Goal: Transaction & Acquisition: Purchase product/service

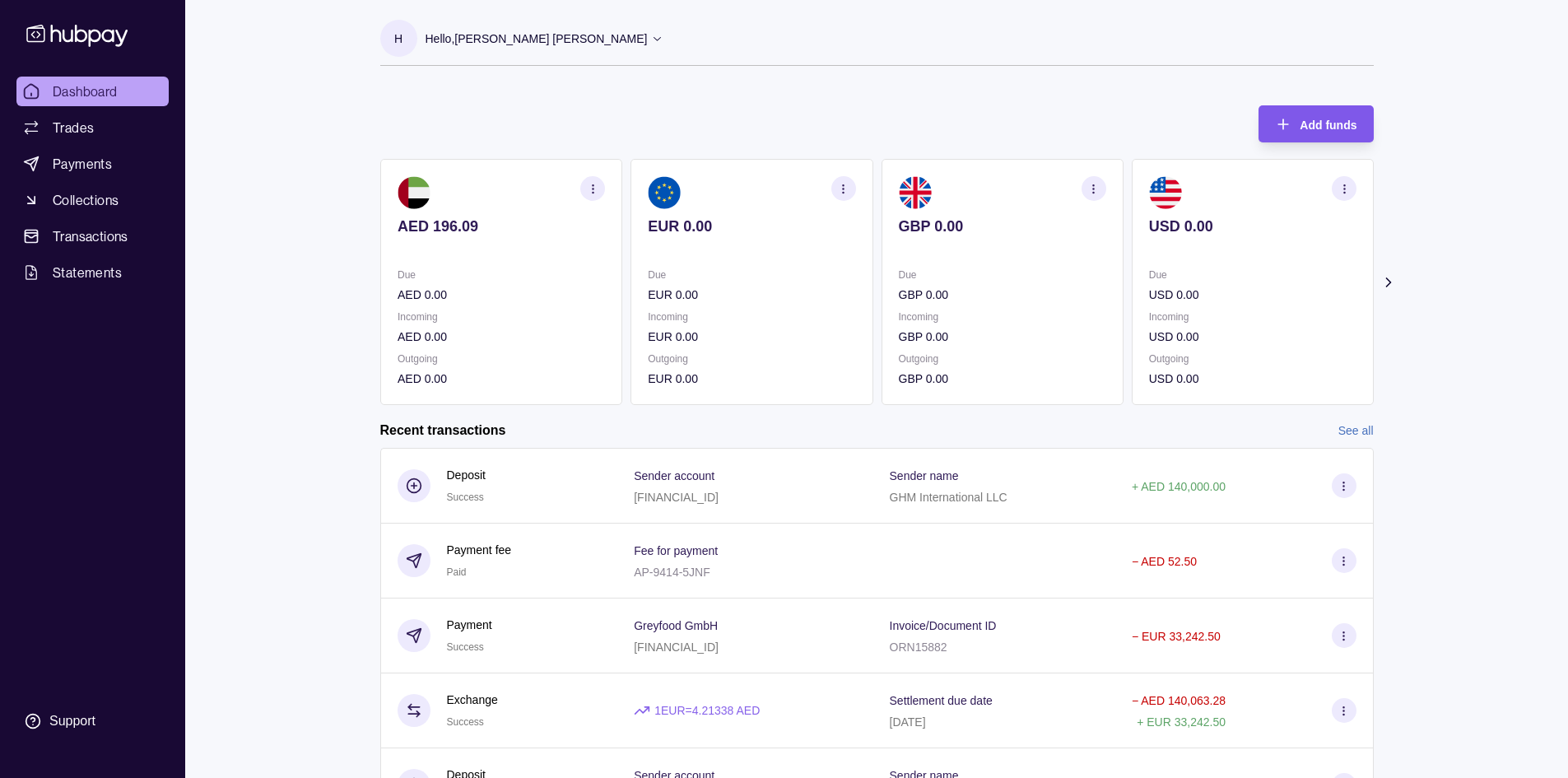
click at [1290, 119] on icon "button" at bounding box center [1283, 125] width 17 height 17
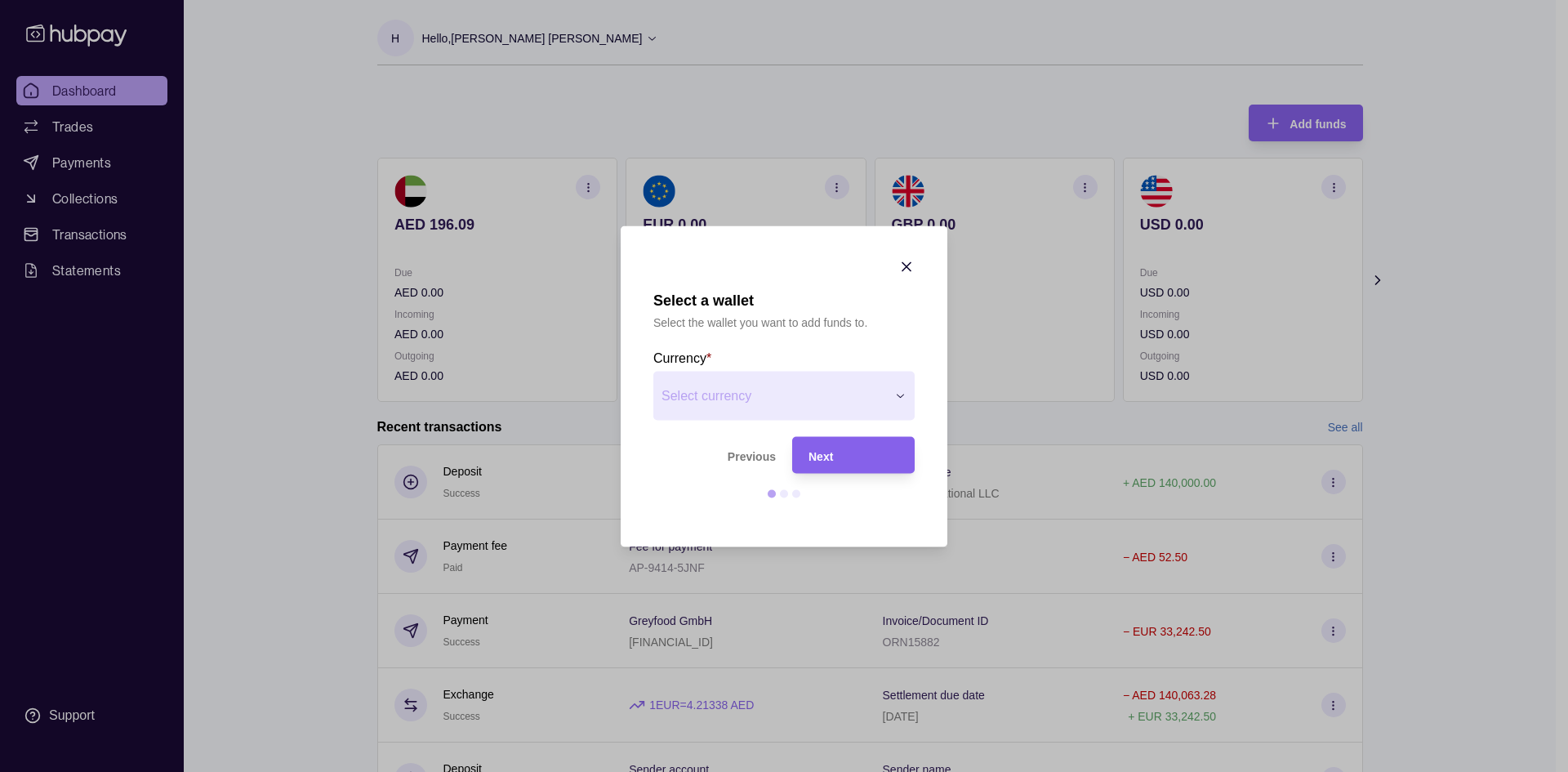
click at [822, 460] on span "Next" at bounding box center [821, 456] width 25 height 13
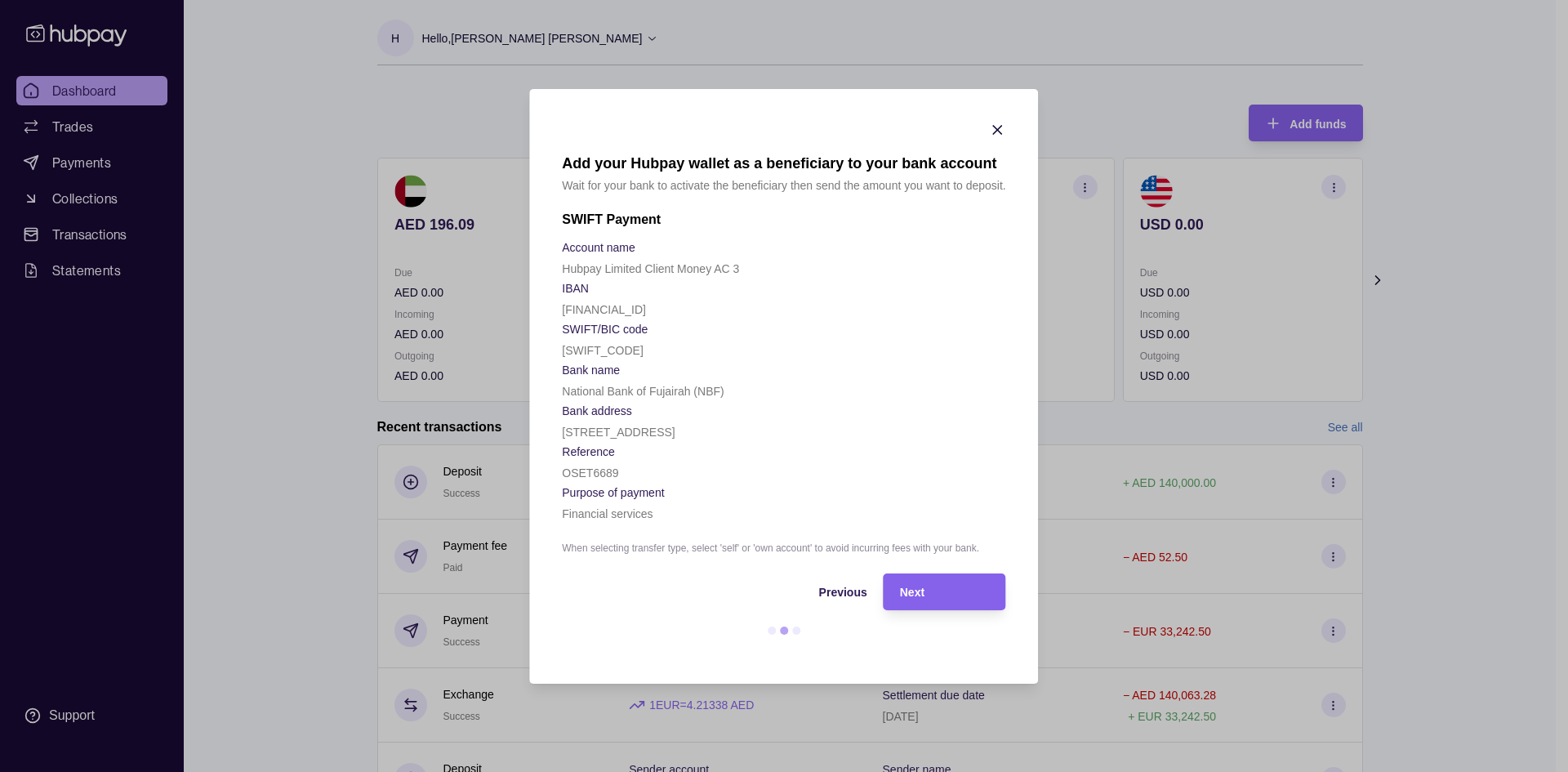
click at [998, 126] on icon "button" at bounding box center [998, 130] width 16 height 16
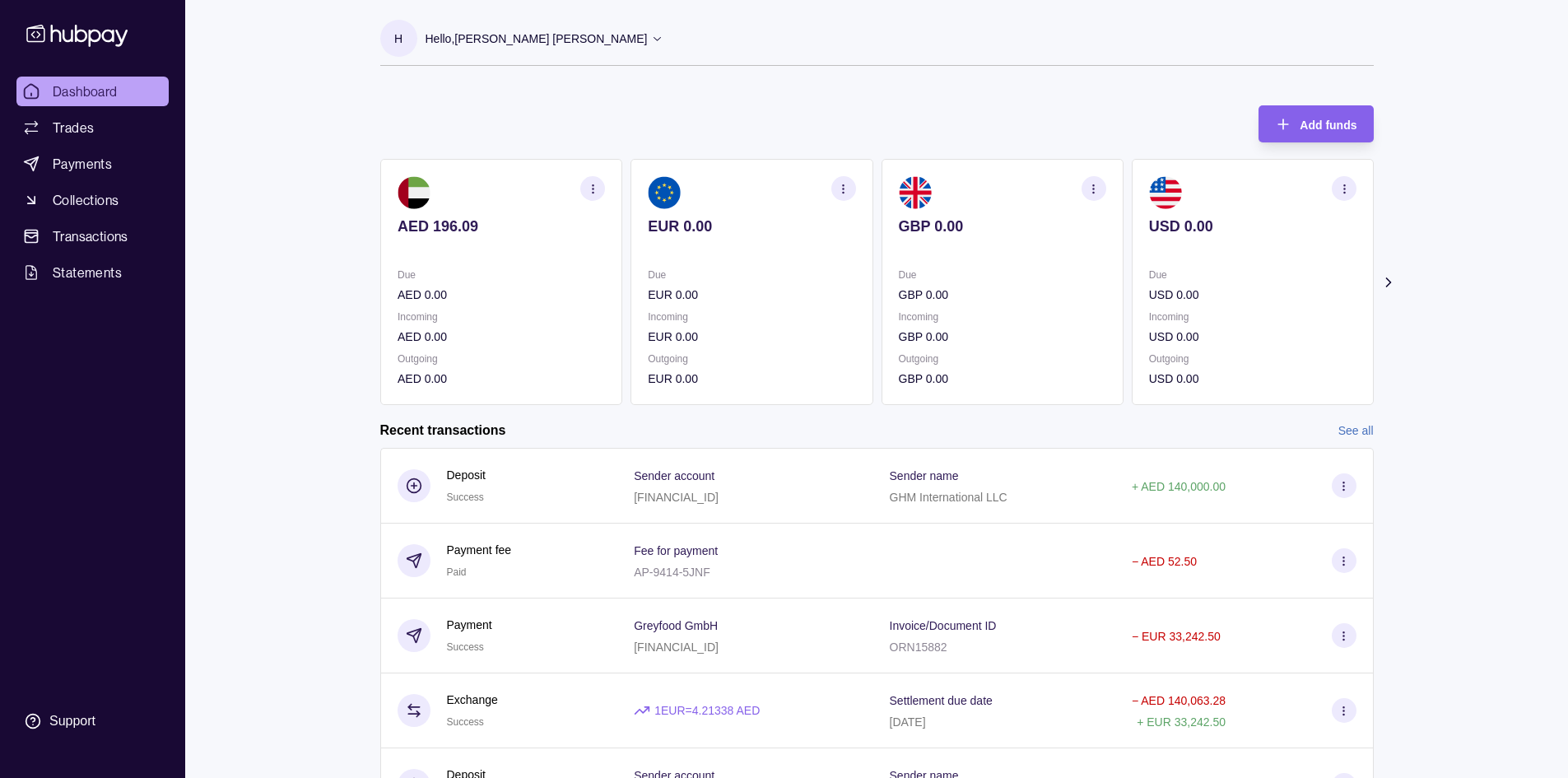
click at [585, 183] on section "button" at bounding box center [593, 188] width 25 height 25
click at [331, 382] on div "Dashboard Trades Payments Collections Transactions Statements Support H Hello, …" at bounding box center [784, 438] width 1568 height 876
click at [51, 122] on link "Trades" at bounding box center [92, 128] width 152 height 30
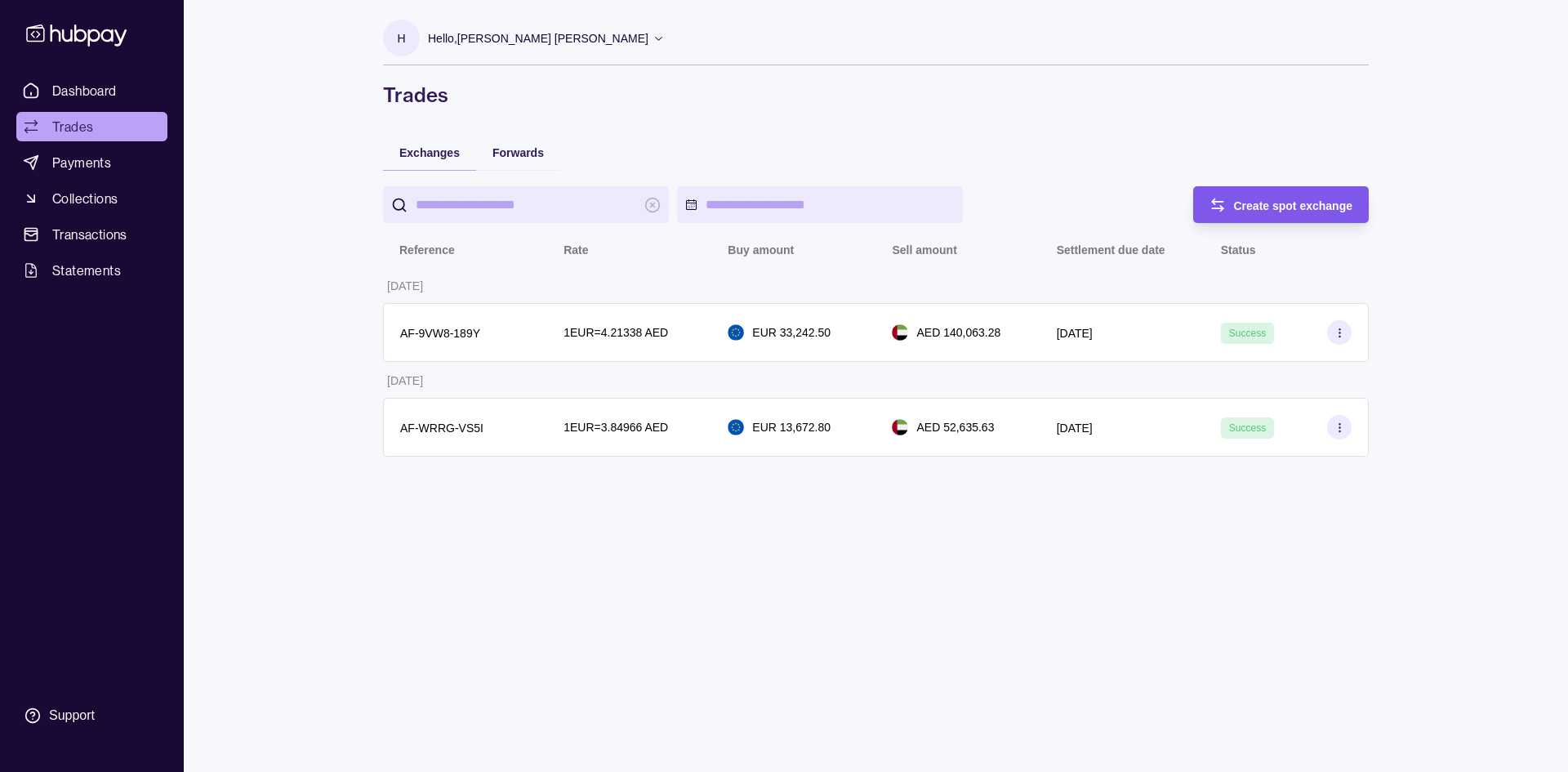
click at [1261, 200] on span "Create spot exchange" at bounding box center [1294, 206] width 120 height 13
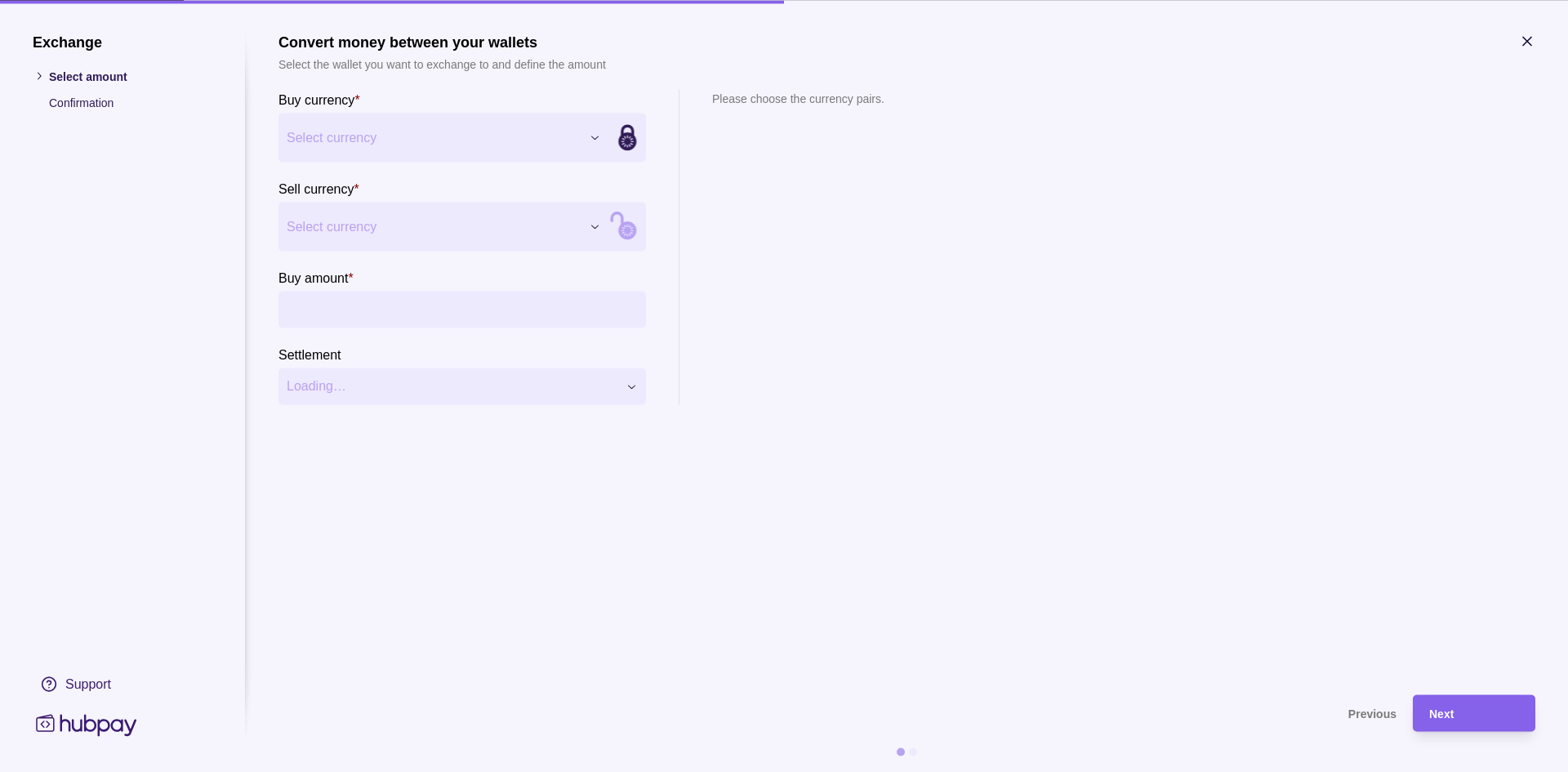
click at [384, 771] on div "Exchange Select amount Confirmation Support Convert money between your wallets …" at bounding box center [784, 772] width 1568 height 0
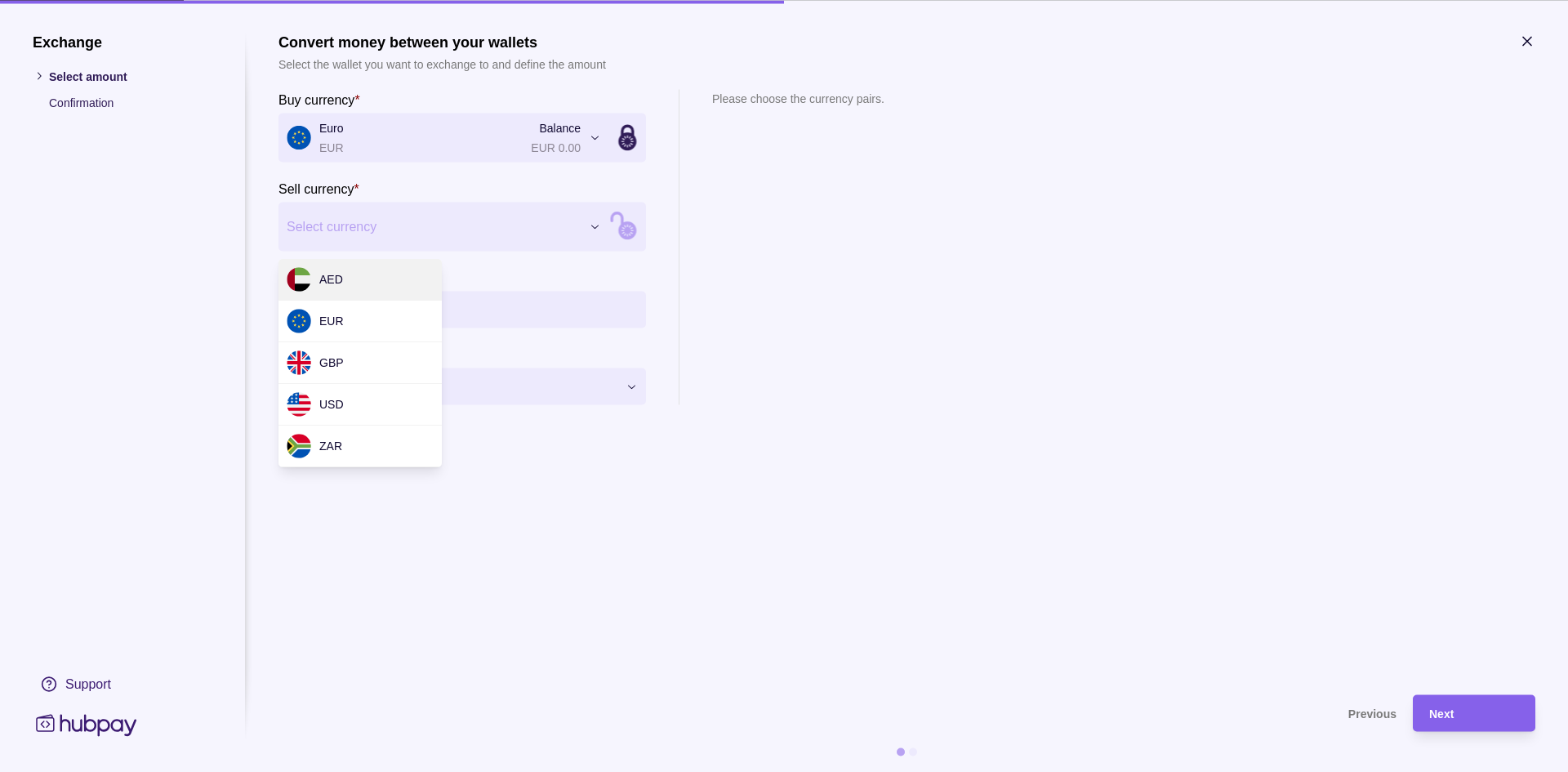
click at [430, 771] on div "Exchange Select amount Confirmation Support Convert money between your wallets …" at bounding box center [784, 772] width 1568 height 0
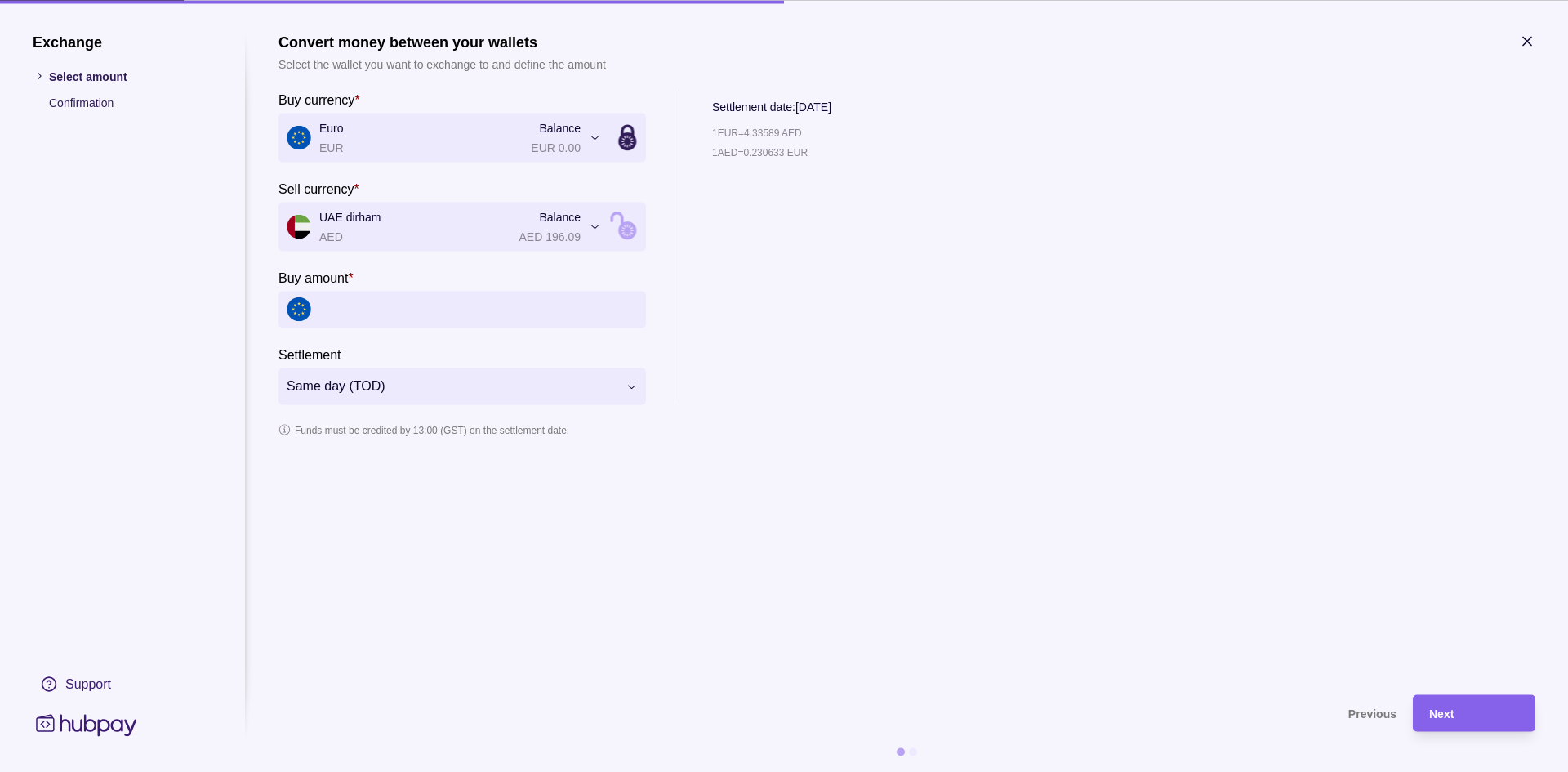
click at [398, 322] on input "Buy amount *" at bounding box center [478, 309] width 319 height 37
type input "******"
